Goal: Task Accomplishment & Management: Use online tool/utility

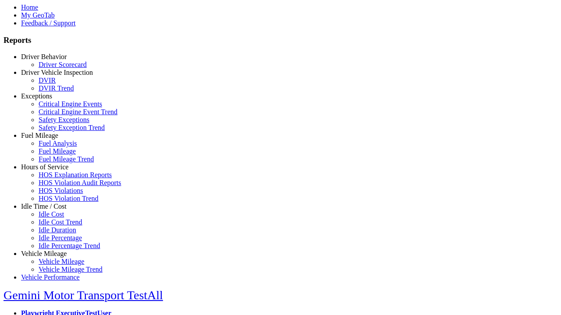
click at [50, 139] on link "Fuel Mileage" at bounding box center [39, 135] width 37 height 7
click at [57, 163] on link "Fuel Mileage Trend" at bounding box center [66, 158] width 55 height 7
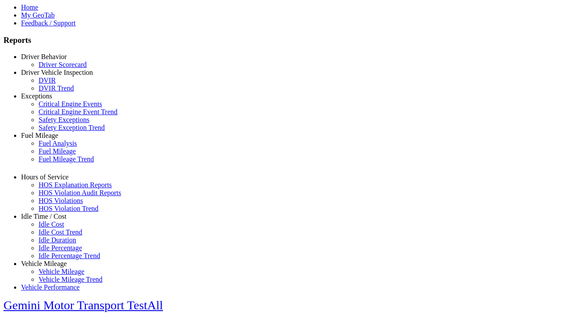
select select "**********"
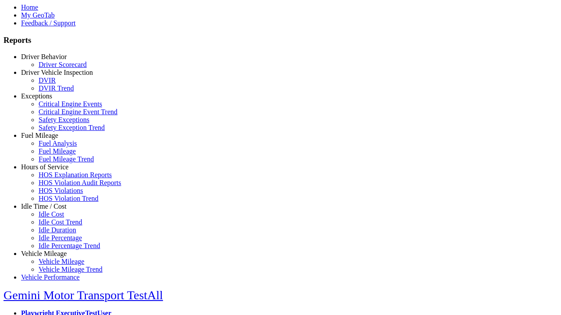
type input "**********"
